Goal: Transaction & Acquisition: Purchase product/service

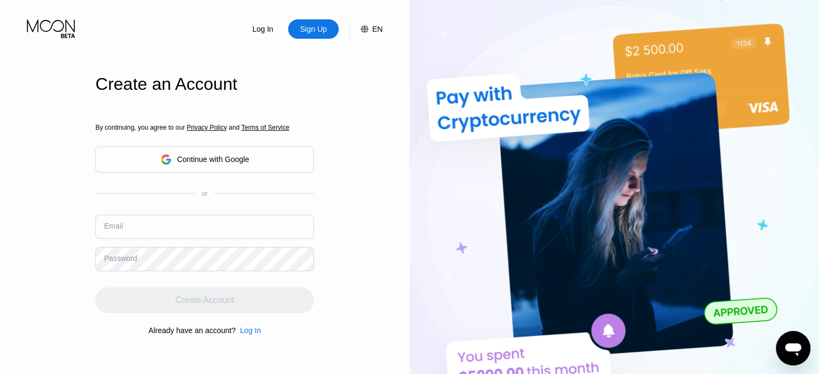
click at [161, 224] on input "text" at bounding box center [204, 227] width 219 height 24
paste input "[EMAIL_ADDRESS][DOMAIN_NAME]"
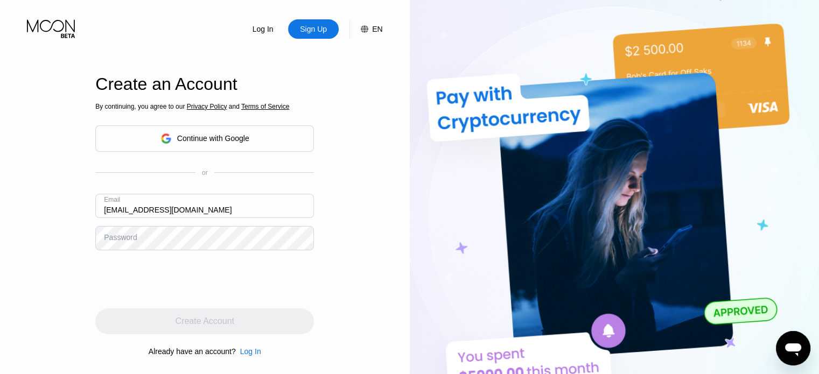
type input "[EMAIL_ADDRESS][DOMAIN_NAME]"
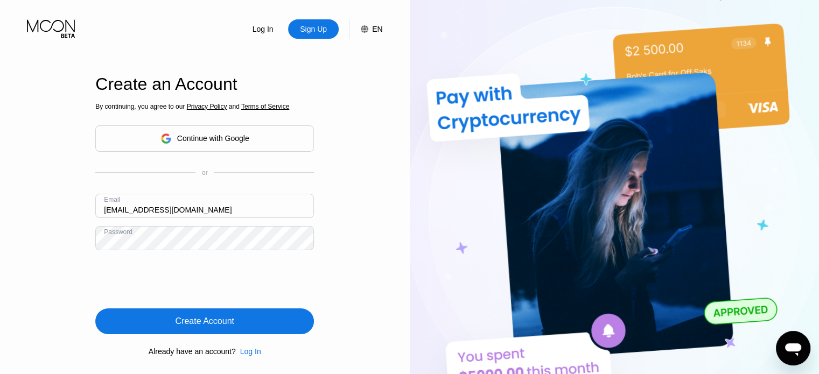
click at [250, 321] on div "Create Account" at bounding box center [204, 322] width 219 height 26
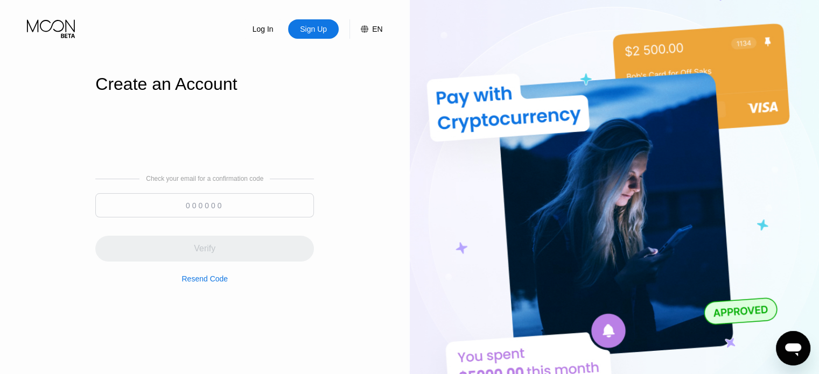
click at [196, 205] on input at bounding box center [204, 205] width 219 height 24
paste input "829038"
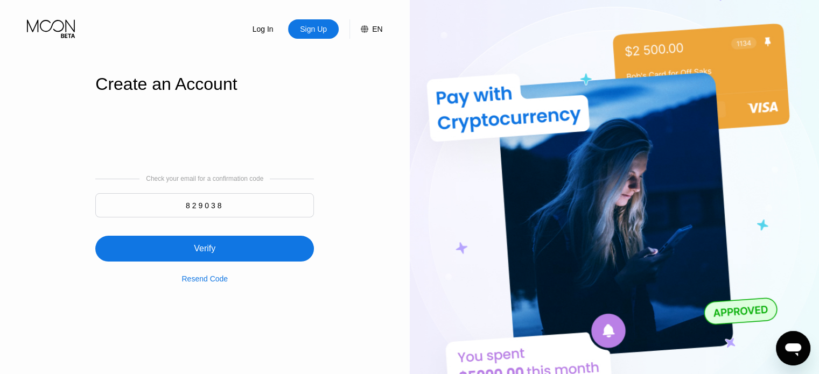
type input "829038"
click at [246, 254] on div "Verify" at bounding box center [204, 249] width 219 height 26
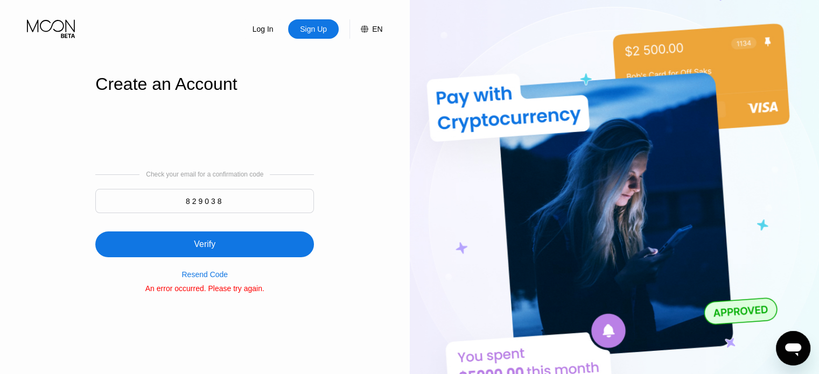
click at [205, 247] on div "Verify" at bounding box center [205, 244] width 22 height 11
click at [209, 278] on div "Resend Code" at bounding box center [205, 274] width 46 height 9
click at [210, 279] on div "Resend Code" at bounding box center [205, 274] width 46 height 9
click at [237, 248] on div "Verify" at bounding box center [204, 245] width 219 height 26
click at [323, 32] on div "Sign Up" at bounding box center [313, 29] width 29 height 11
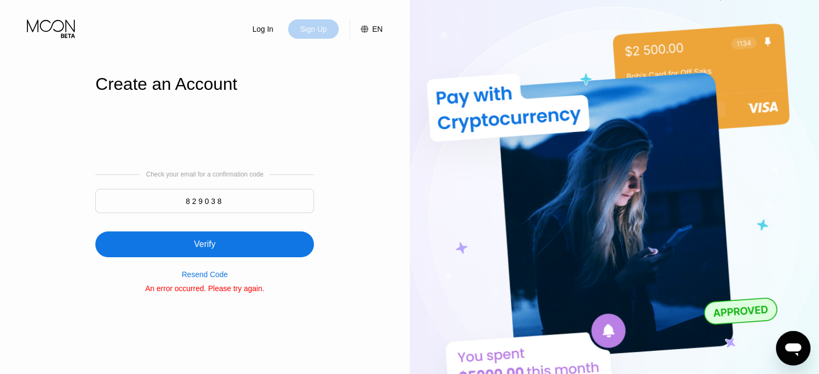
click at [308, 32] on div "Sign Up" at bounding box center [313, 29] width 29 height 11
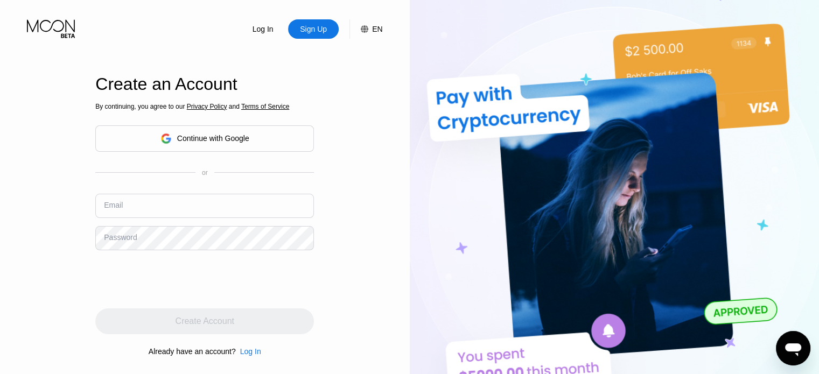
type input "[EMAIL_ADDRESS][DOMAIN_NAME]"
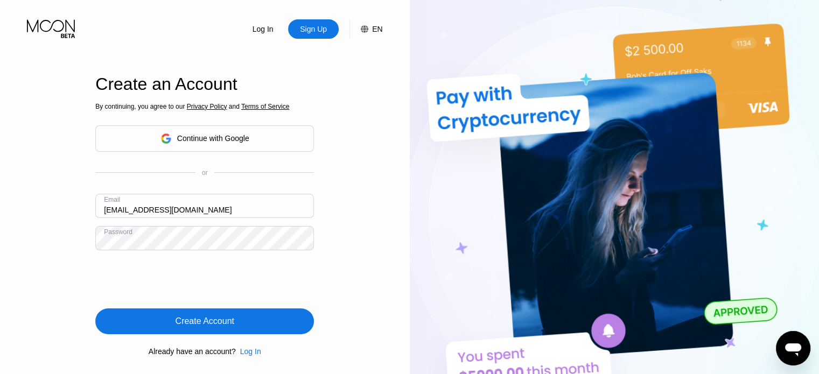
click at [159, 324] on div "Create Account" at bounding box center [204, 322] width 219 height 26
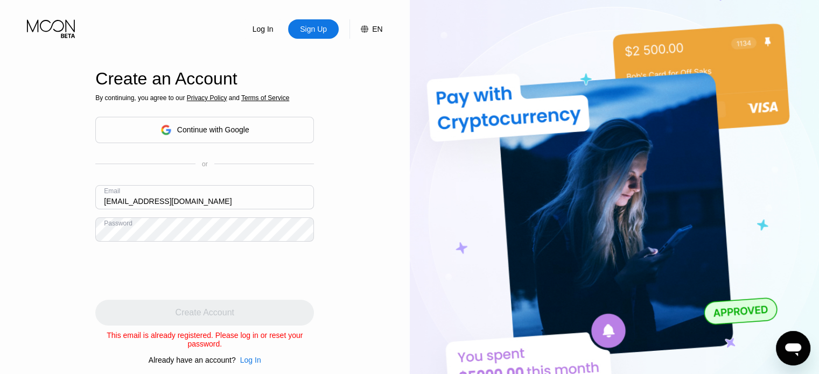
scroll to position [201, 0]
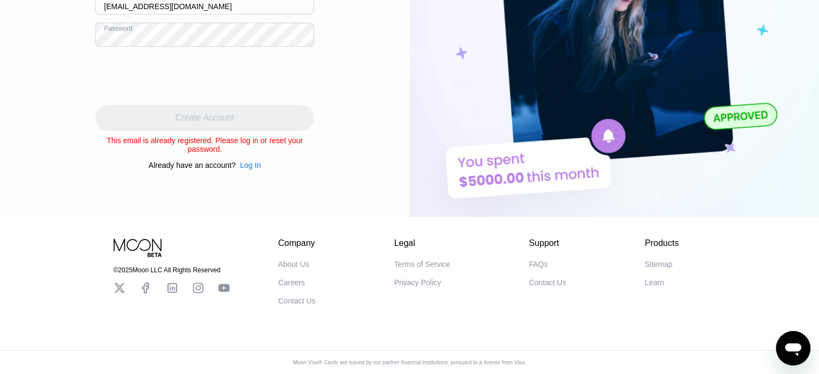
click at [249, 161] on div "Log In" at bounding box center [250, 165] width 21 height 9
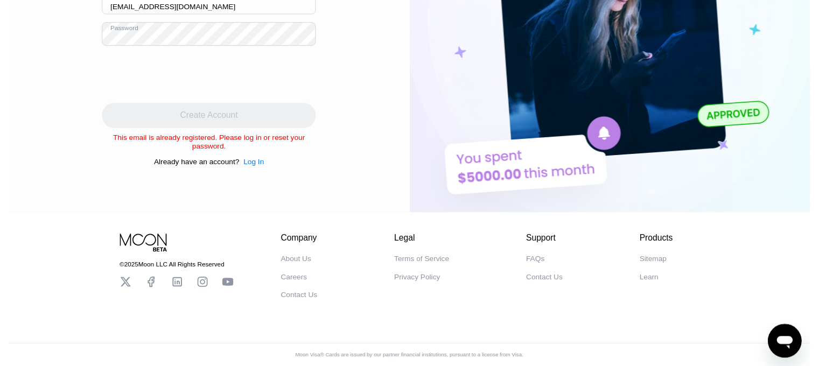
scroll to position [0, 0]
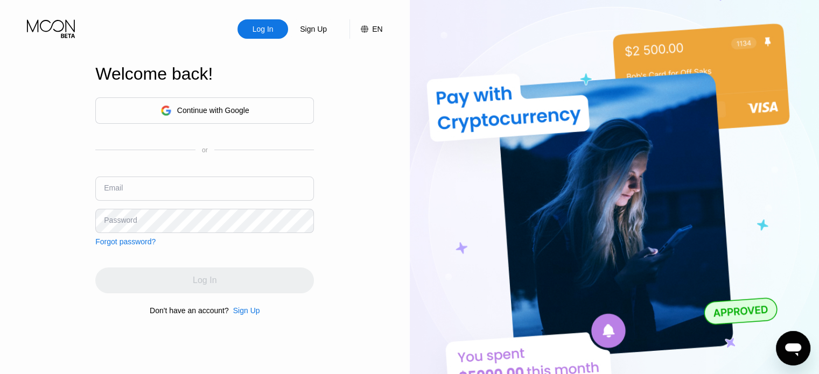
click at [154, 193] on input "text" at bounding box center [204, 189] width 219 height 24
paste input "[EMAIL_ADDRESS][DOMAIN_NAME]"
type input "[EMAIL_ADDRESS][DOMAIN_NAME]"
click at [230, 196] on input "[EMAIL_ADDRESS][DOMAIN_NAME]" at bounding box center [204, 189] width 219 height 24
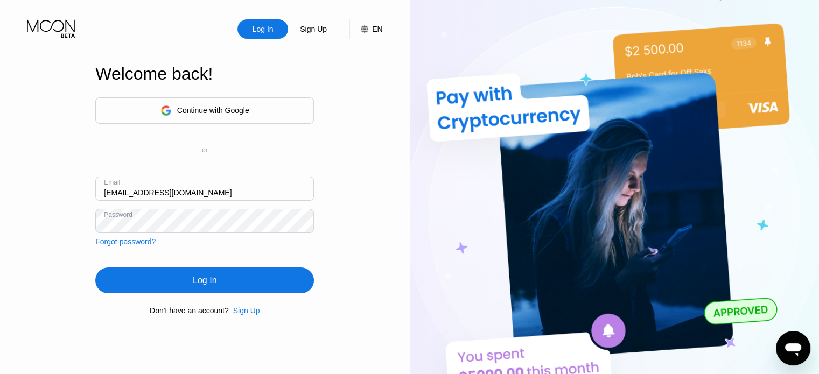
click at [212, 286] on div "Log In" at bounding box center [205, 280] width 24 height 11
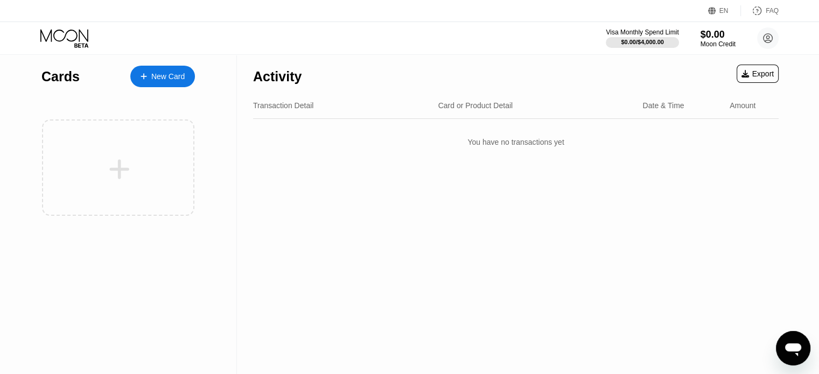
click at [171, 75] on div "New Card" at bounding box center [167, 76] width 33 height 9
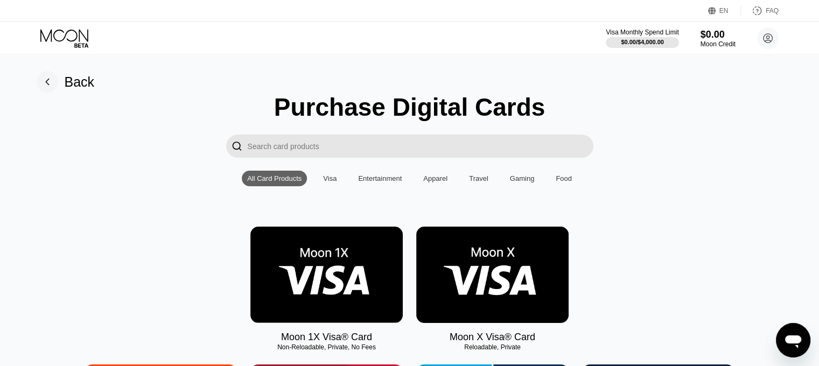
click at [511, 302] on img at bounding box center [492, 275] width 152 height 96
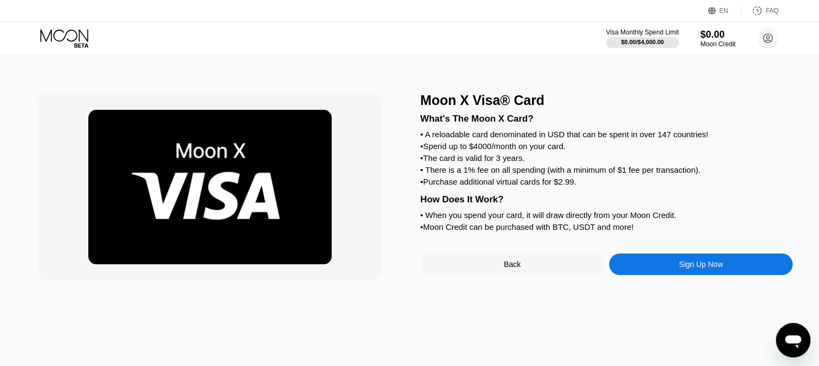
click at [726, 275] on div "Sign Up Now" at bounding box center [701, 265] width 184 height 22
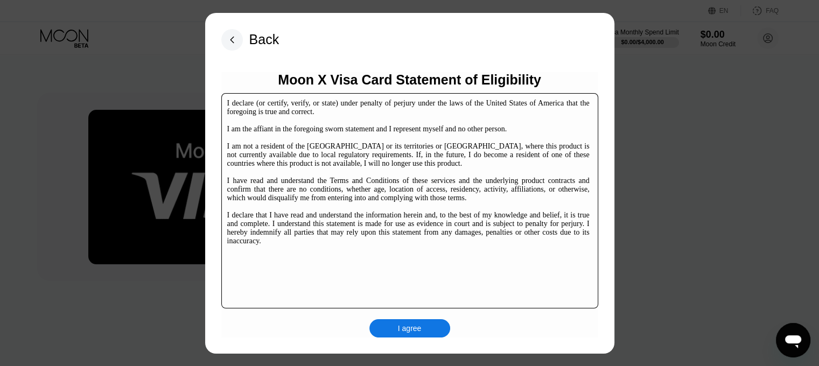
click at [421, 322] on div "I agree" at bounding box center [410, 328] width 81 height 18
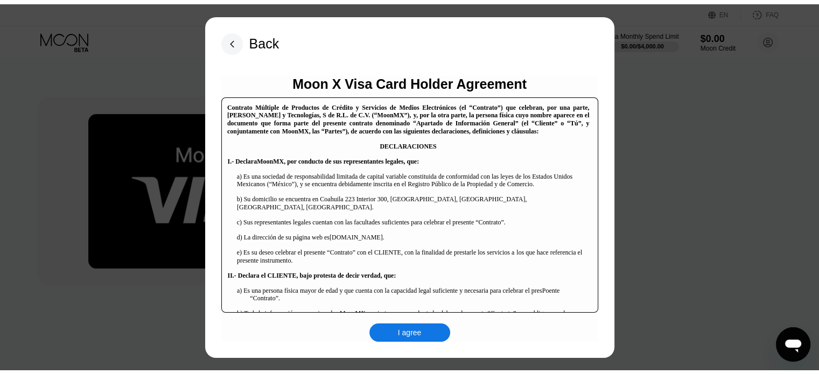
scroll to position [162, 0]
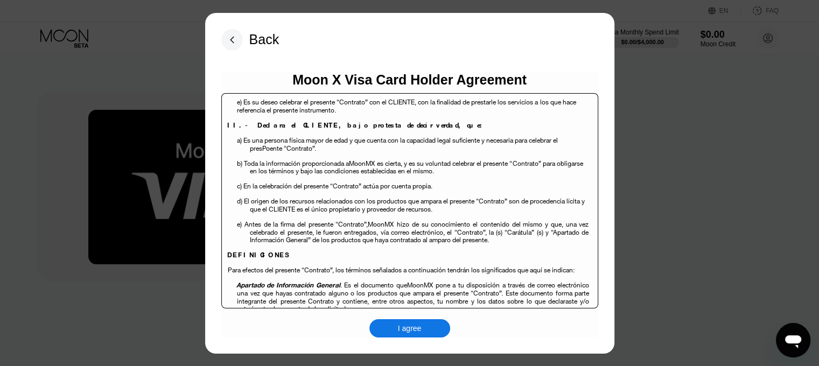
click at [429, 329] on div "I agree" at bounding box center [410, 328] width 81 height 18
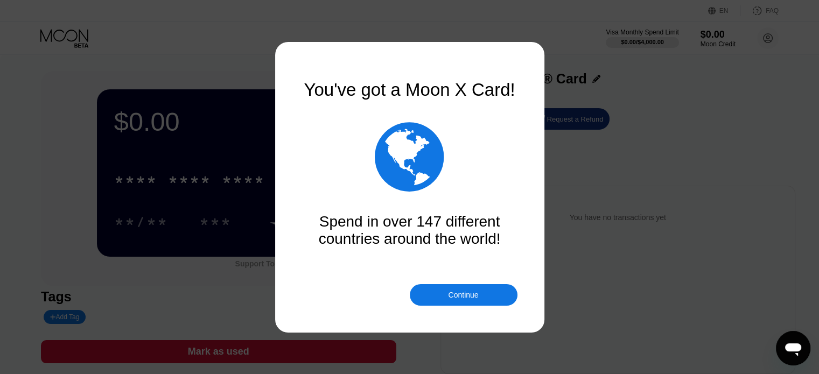
click at [491, 126] on div "" at bounding box center [409, 156] width 215 height 81
click at [491, 293] on div "Continue" at bounding box center [464, 295] width 108 height 22
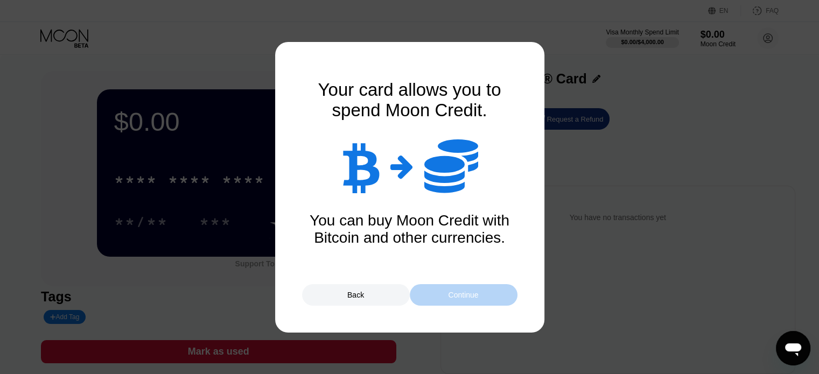
click at [500, 297] on div "Continue" at bounding box center [464, 295] width 108 height 22
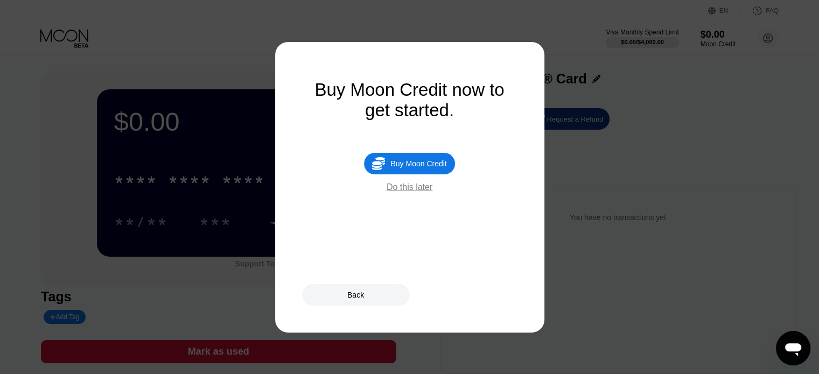
click at [435, 168] on div "Buy Moon Credit" at bounding box center [419, 163] width 56 height 9
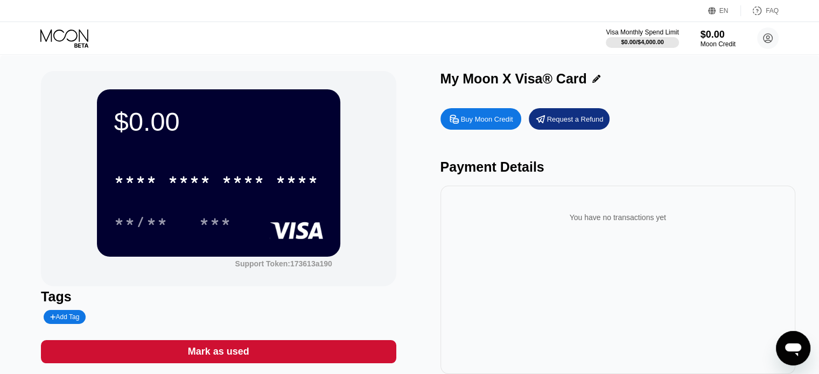
type input "0"
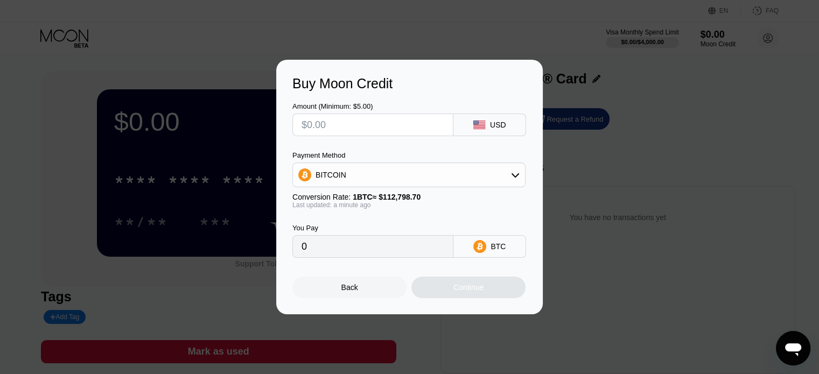
click at [435, 123] on input "text" at bounding box center [373, 125] width 143 height 22
type input "$23"
type input "0.00020391"
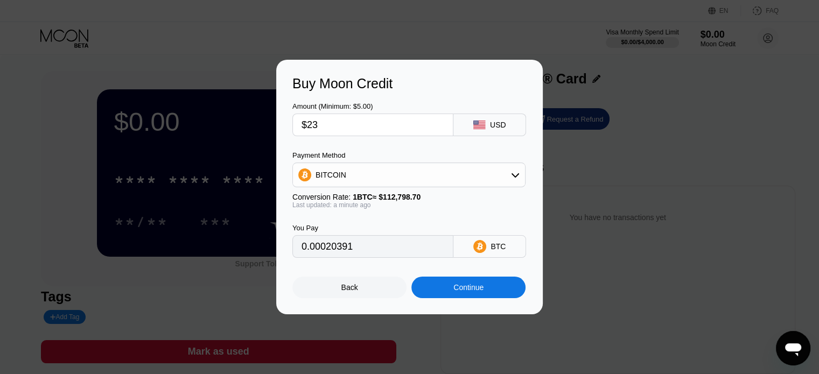
type input "$23"
click at [491, 171] on div "BITCOIN" at bounding box center [409, 175] width 232 height 22
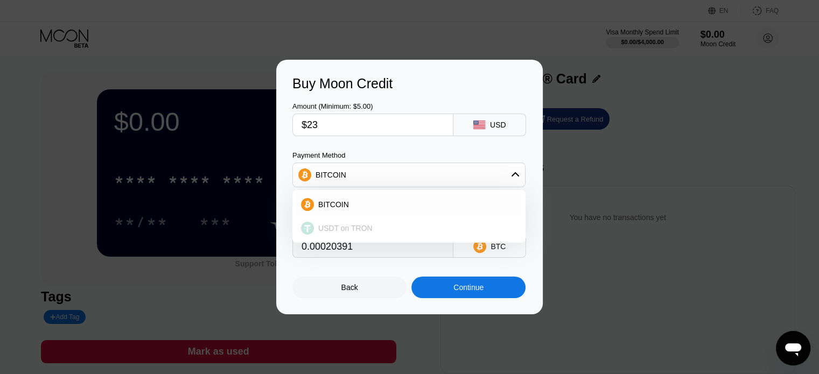
click at [357, 229] on span "USDT on TRON" at bounding box center [345, 228] width 54 height 9
type input "23.23"
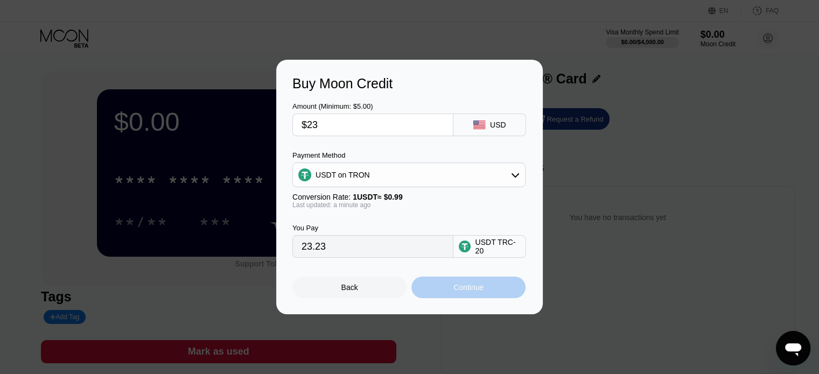
click at [475, 292] on div "Continue" at bounding box center [469, 287] width 30 height 9
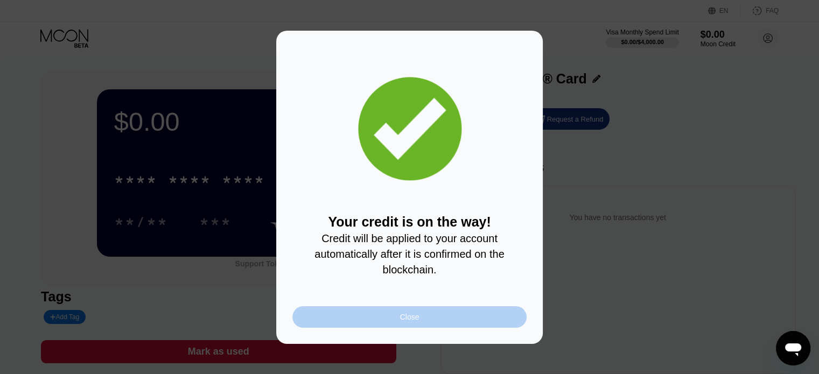
click at [422, 328] on div "Close" at bounding box center [410, 318] width 234 height 22
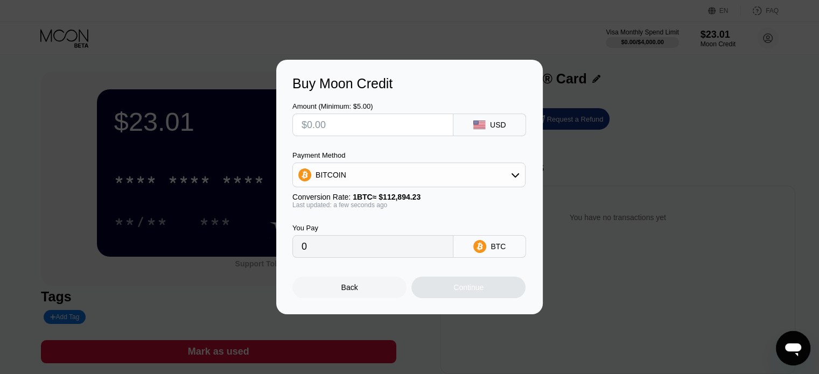
click at [687, 144] on div "Buy Moon Credit Amount (Minimum: $5.00) USD Payment Method BITCOIN Conversion R…" at bounding box center [409, 187] width 819 height 255
click at [358, 286] on div "Back" at bounding box center [350, 288] width 114 height 22
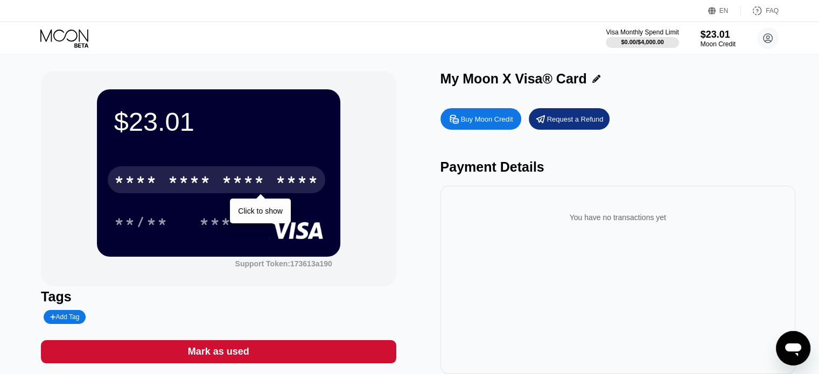
drag, startPoint x: 286, startPoint y: 180, endPoint x: 288, endPoint y: 187, distance: 7.3
click at [287, 180] on div "****" at bounding box center [297, 181] width 43 height 17
click at [298, 190] on div "8352" at bounding box center [297, 181] width 43 height 17
